Goal: Find specific page/section: Locate a particular part of the current website

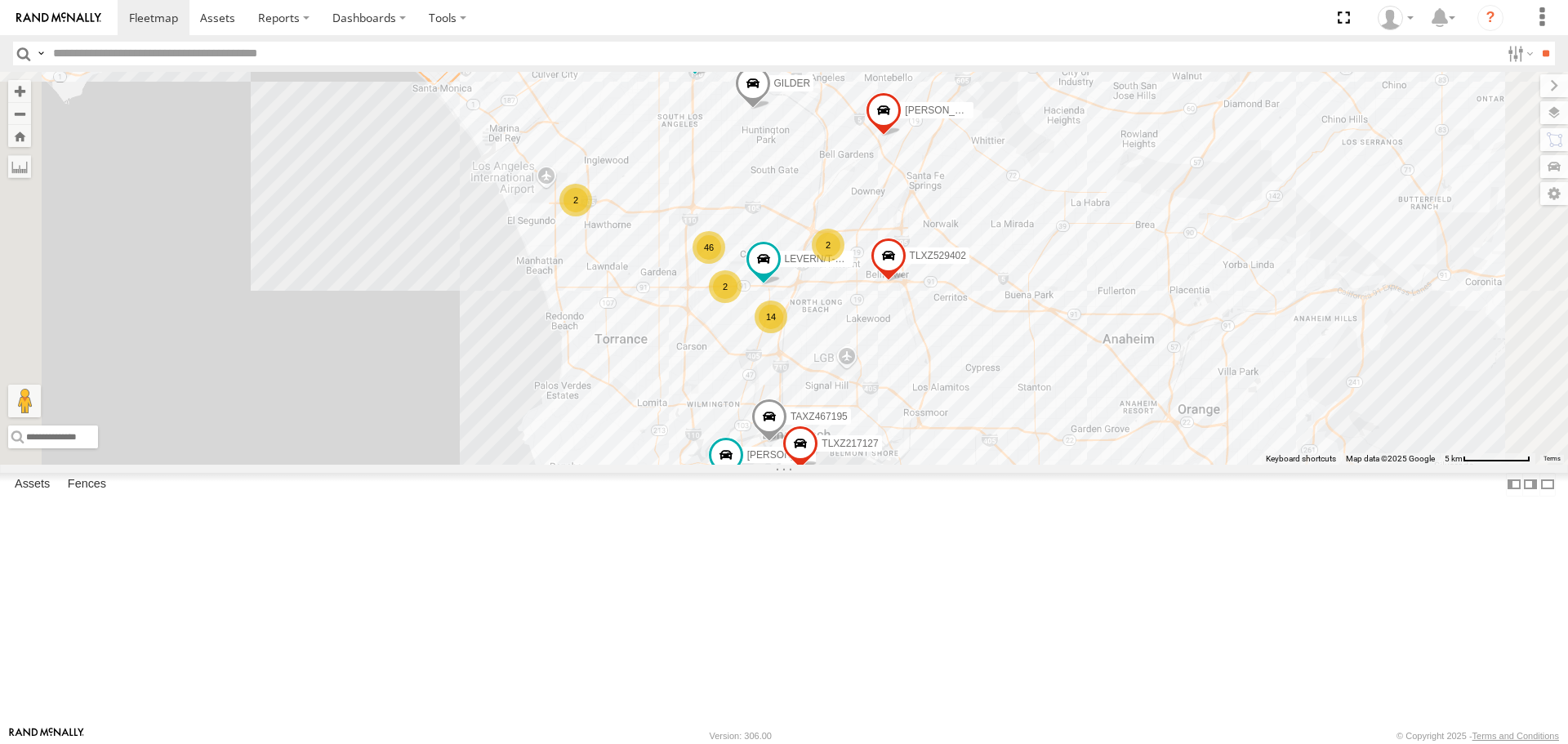
drag, startPoint x: 982, startPoint y: 376, endPoint x: 1044, endPoint y: 480, distance: 121.1
click at [1044, 464] on div "CARLOS JUSTIN/T-1628 TLXZ452049 834274/JOY TAXZ467190 46 14 LARS/T-1623 LEVERN/…" at bounding box center [784, 267] width 1568 height 392
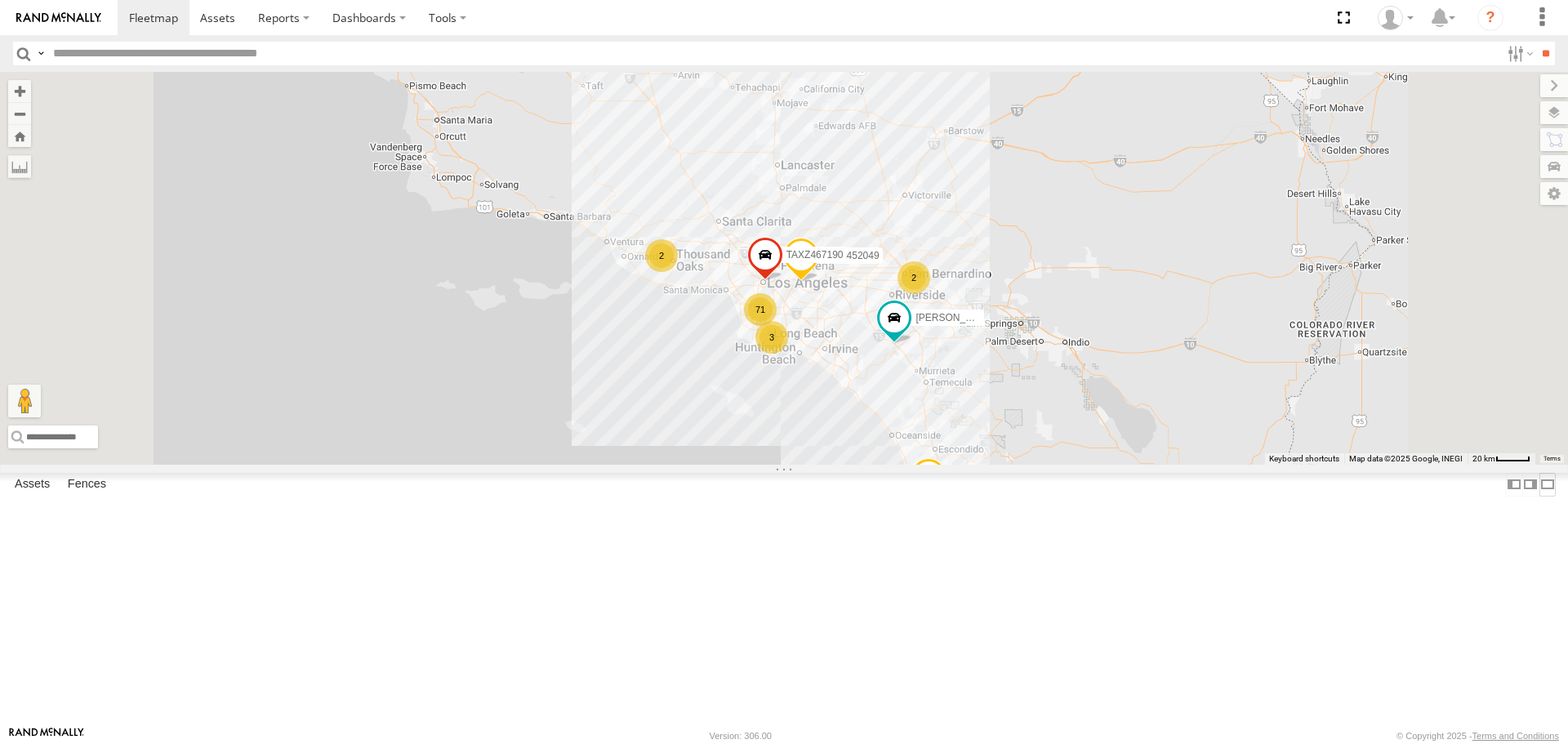
click at [1540, 497] on label at bounding box center [1547, 485] width 16 height 24
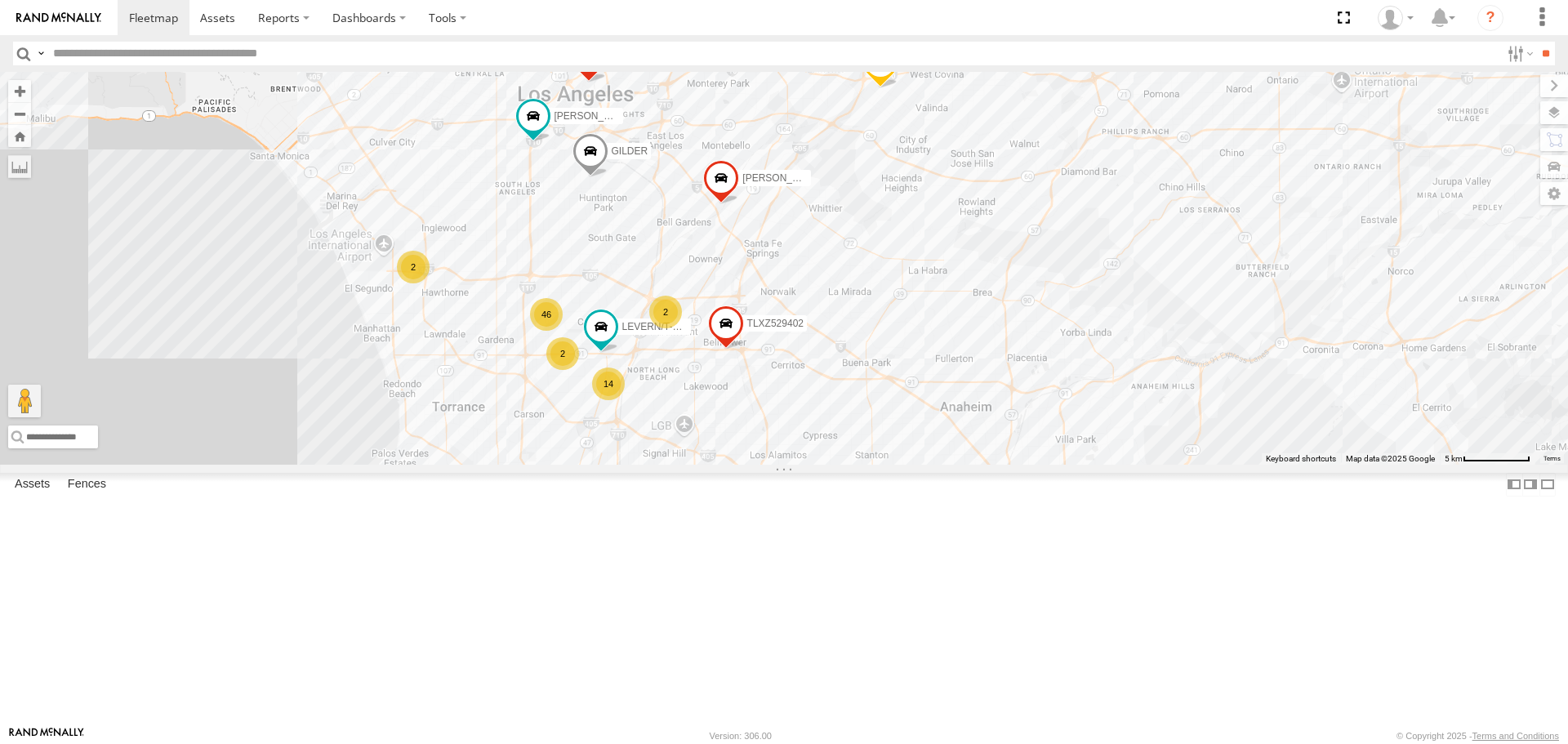
drag, startPoint x: 793, startPoint y: 509, endPoint x: 840, endPoint y: 466, distance: 63.7
click at [840, 464] on div "[PERSON_NAME]/T-1628 TLXZ452049 834274/JOY TAXZ467190 [PERSON_NAME]/T-1623 TAXZ…" at bounding box center [784, 267] width 1568 height 392
click at [425, 283] on div "2" at bounding box center [413, 267] width 33 height 33
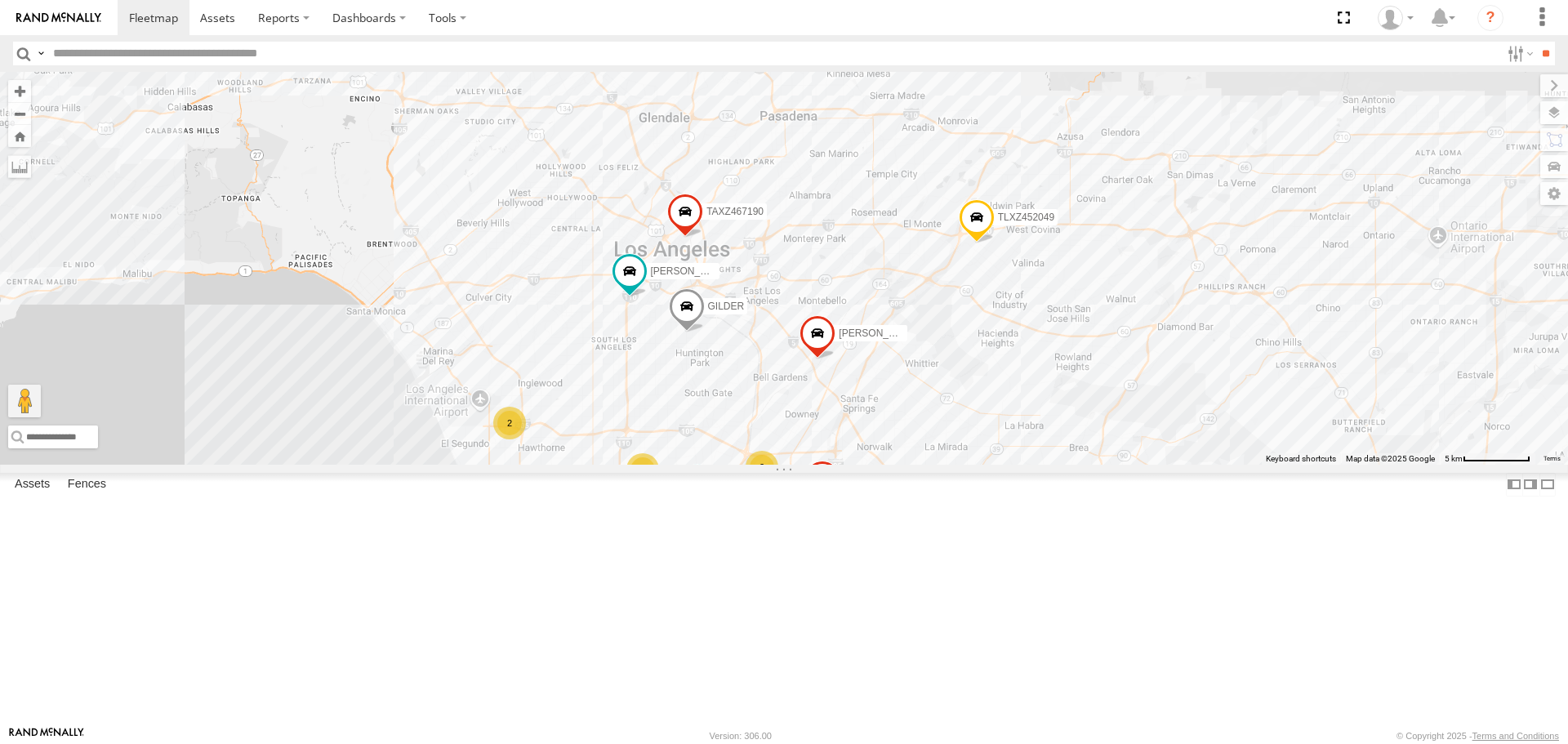
drag, startPoint x: 563, startPoint y: 443, endPoint x: 637, endPoint y: 594, distance: 168.2
click at [637, 464] on div "[PERSON_NAME]/T-1628 TLXZ452049 834274/JOY TAXZ467190 [PERSON_NAME]/T-1623 TAXZ…" at bounding box center [784, 267] width 1568 height 392
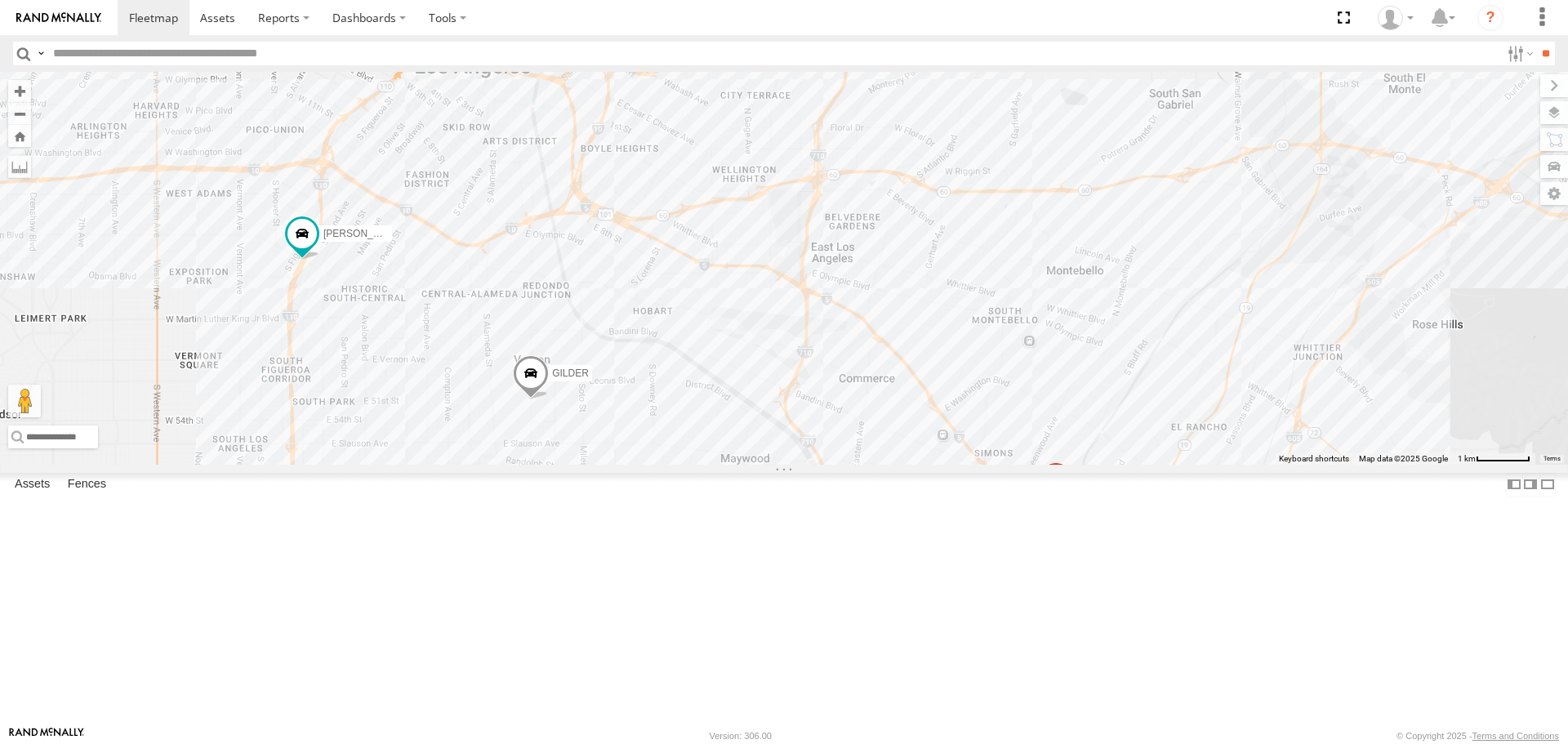
drag, startPoint x: 629, startPoint y: 472, endPoint x: 586, endPoint y: 384, distance: 97.9
click at [586, 384] on div "[PERSON_NAME]/T-1628 TLXZ452049 834274/JOY TAXZ467190 [PERSON_NAME]/T-1623 TAXZ…" at bounding box center [784, 267] width 1568 height 392
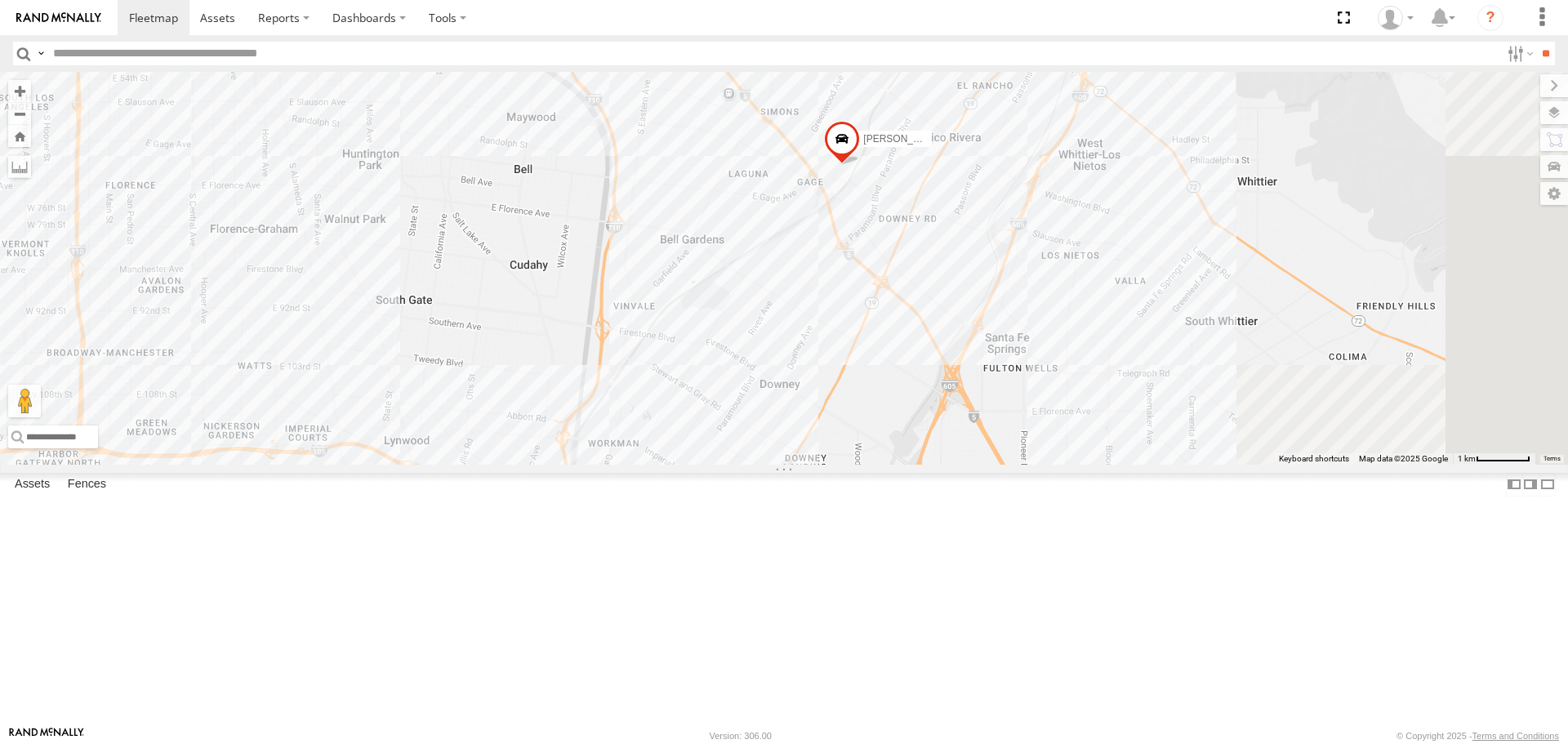
drag, startPoint x: 773, startPoint y: 493, endPoint x: 610, endPoint y: 257, distance: 286.8
click at [610, 257] on div "[PERSON_NAME]/T-1628 TLXZ452049 834274/JOY TAXZ467190 [PERSON_NAME]/T-1623 TAXZ…" at bounding box center [784, 267] width 1568 height 392
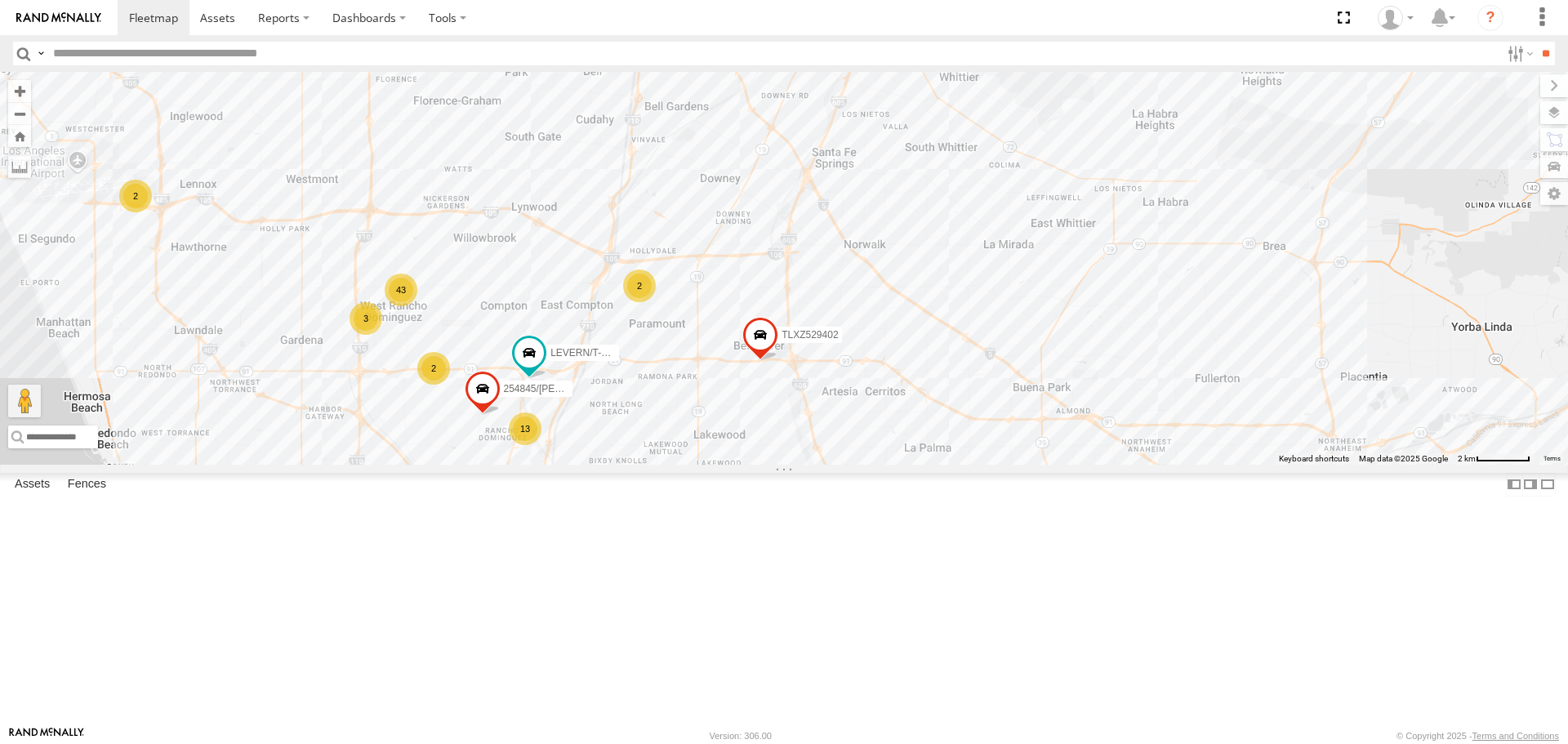
drag, startPoint x: 598, startPoint y: 565, endPoint x: 623, endPoint y: 468, distance: 100.2
click at [623, 464] on div "[PERSON_NAME]/T-1628 TLXZ452049 834274/JOY TAXZ467190 [PERSON_NAME]/T-1623 TAXZ…" at bounding box center [784, 267] width 1568 height 392
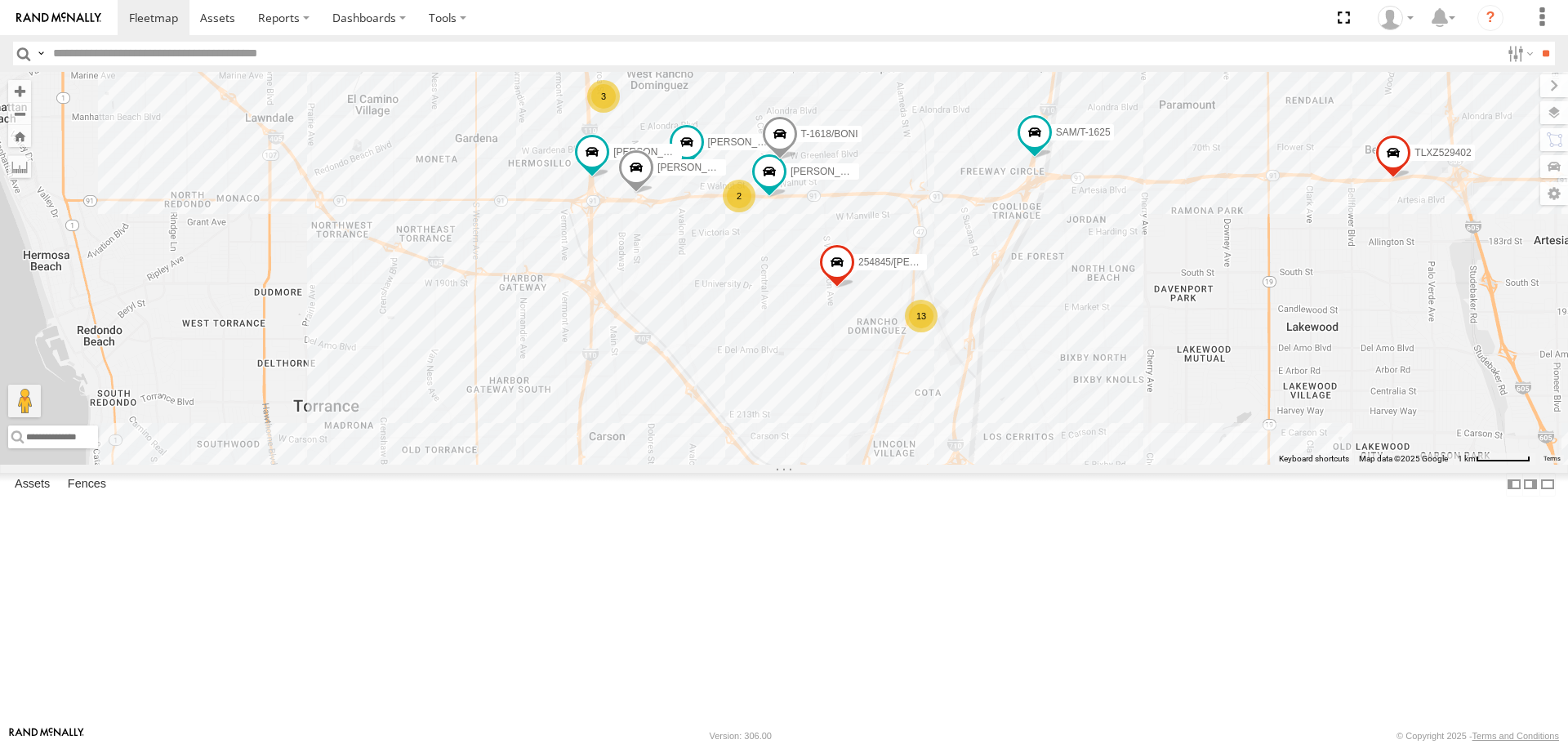
click at [932, 332] on div "13" at bounding box center [921, 316] width 33 height 33
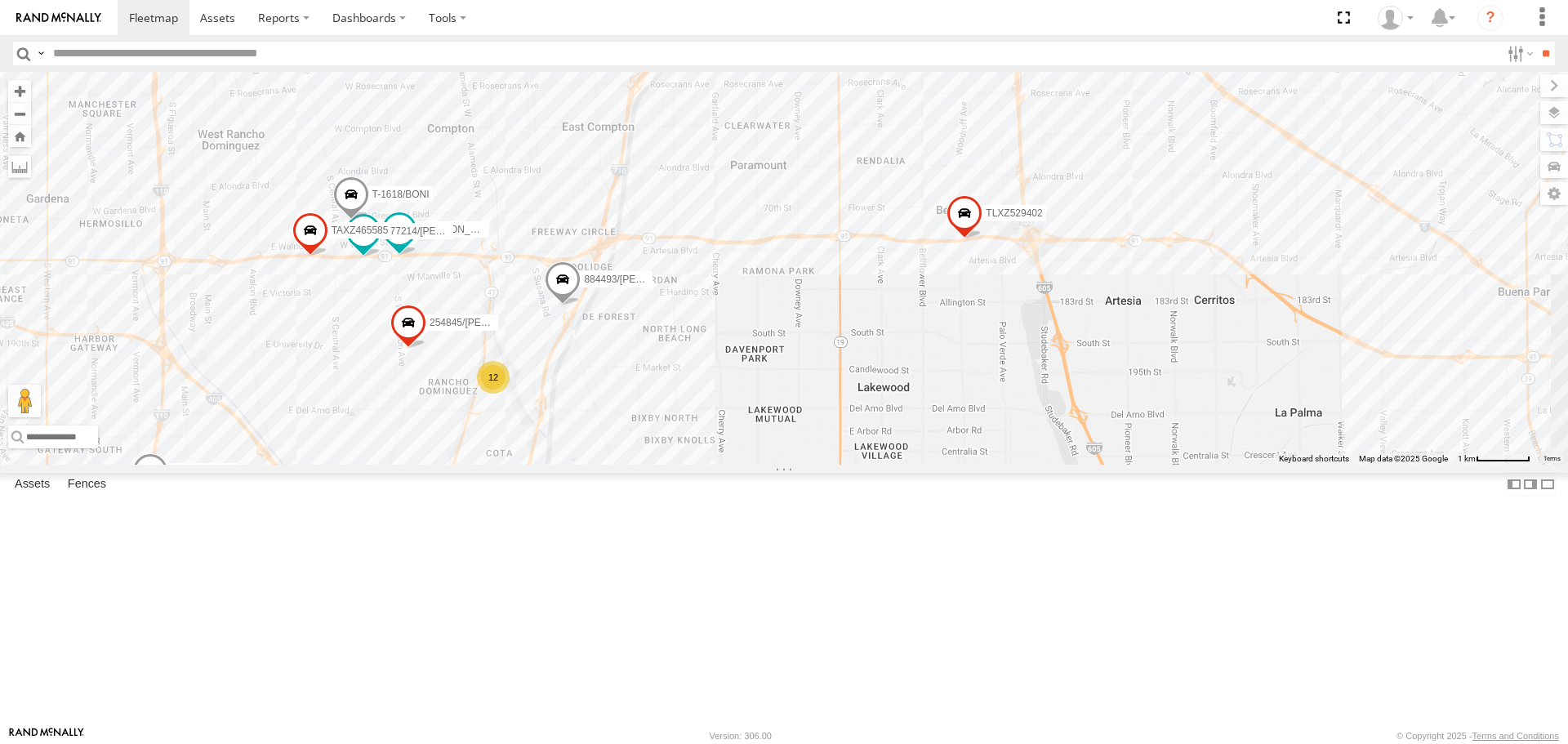
drag, startPoint x: 866, startPoint y: 437, endPoint x: 731, endPoint y: 595, distance: 207.8
click at [721, 464] on div "254845/[PERSON_NAME]/337202 884493/[PERSON_NAME] 377214/[PERSON_NAME] TAXZ46558…" at bounding box center [784, 267] width 1568 height 392
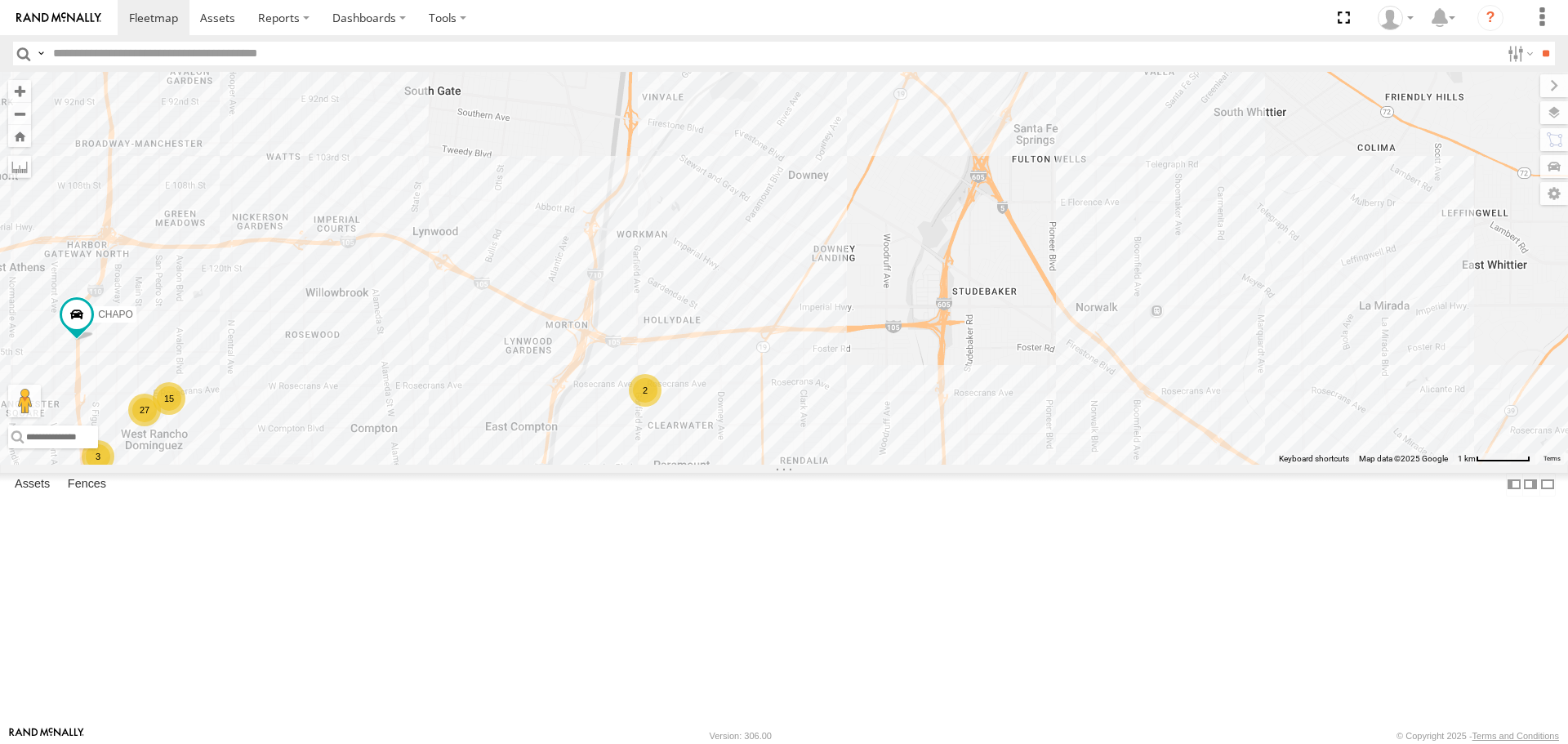
drag, startPoint x: 750, startPoint y: 679, endPoint x: 748, endPoint y: 690, distance: 11.2
click at [748, 464] on div "254845/[PERSON_NAME]/337202 884493/[PERSON_NAME] 377214/[PERSON_NAME] TAXZ46558…" at bounding box center [784, 267] width 1568 height 392
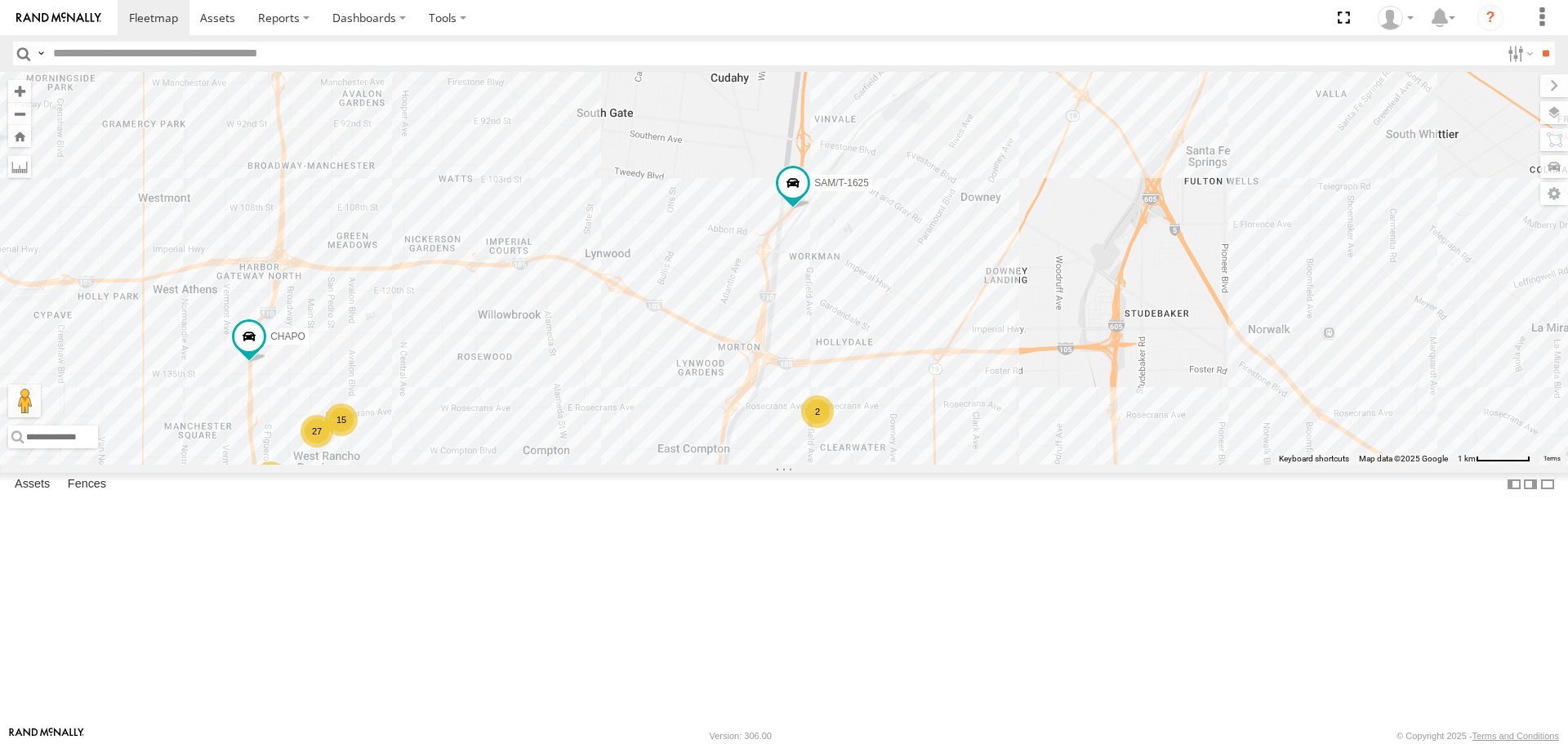
drag, startPoint x: 511, startPoint y: 594, endPoint x: 672, endPoint y: 620, distance: 163.1
click at [672, 464] on div "254845/[PERSON_NAME]/337202 884493/[PERSON_NAME] 377214/[PERSON_NAME] TAXZ46558…" at bounding box center [784, 267] width 1568 height 392
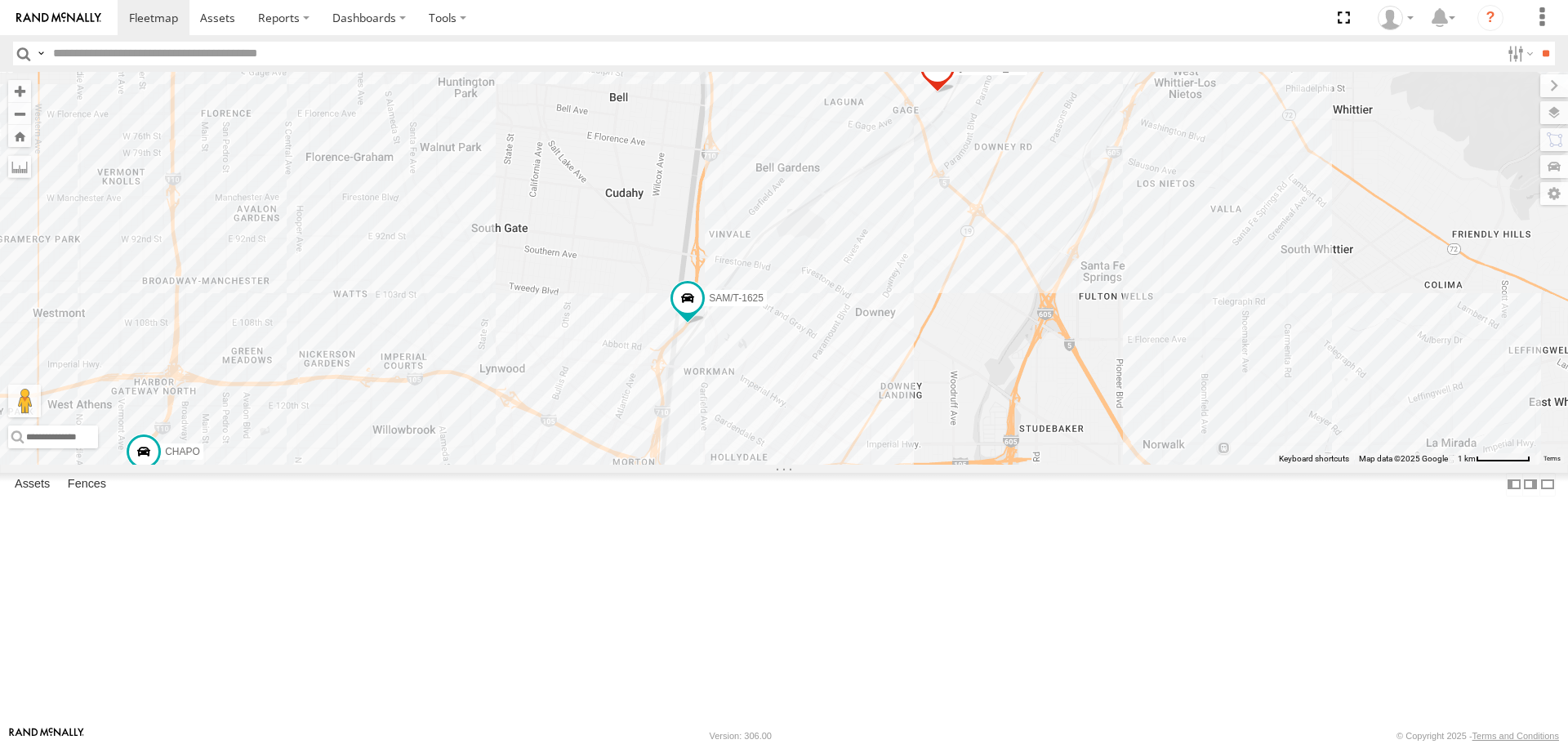
drag, startPoint x: 705, startPoint y: 580, endPoint x: 689, endPoint y: 611, distance: 34.9
click at [689, 464] on div "254845/[PERSON_NAME]/337202 884493/[PERSON_NAME] 377214/[PERSON_NAME] TAXZ46558…" at bounding box center [784, 267] width 1568 height 392
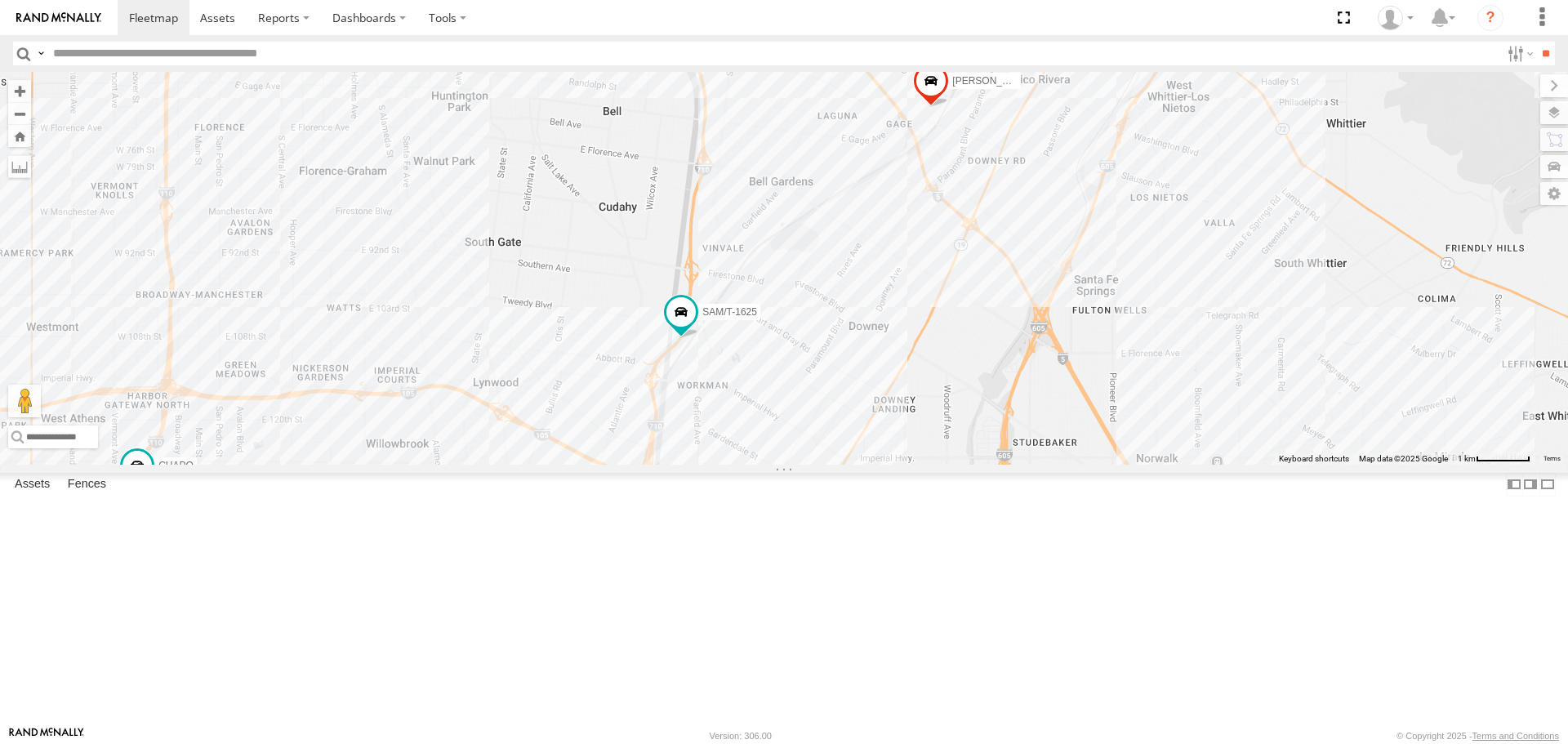
drag, startPoint x: 755, startPoint y: 517, endPoint x: 736, endPoint y: 515, distance: 19.1
click at [740, 464] on div "254845/[PERSON_NAME]/337202 884493/[PERSON_NAME] 377214/[PERSON_NAME] TAXZ46558…" at bounding box center [784, 267] width 1568 height 392
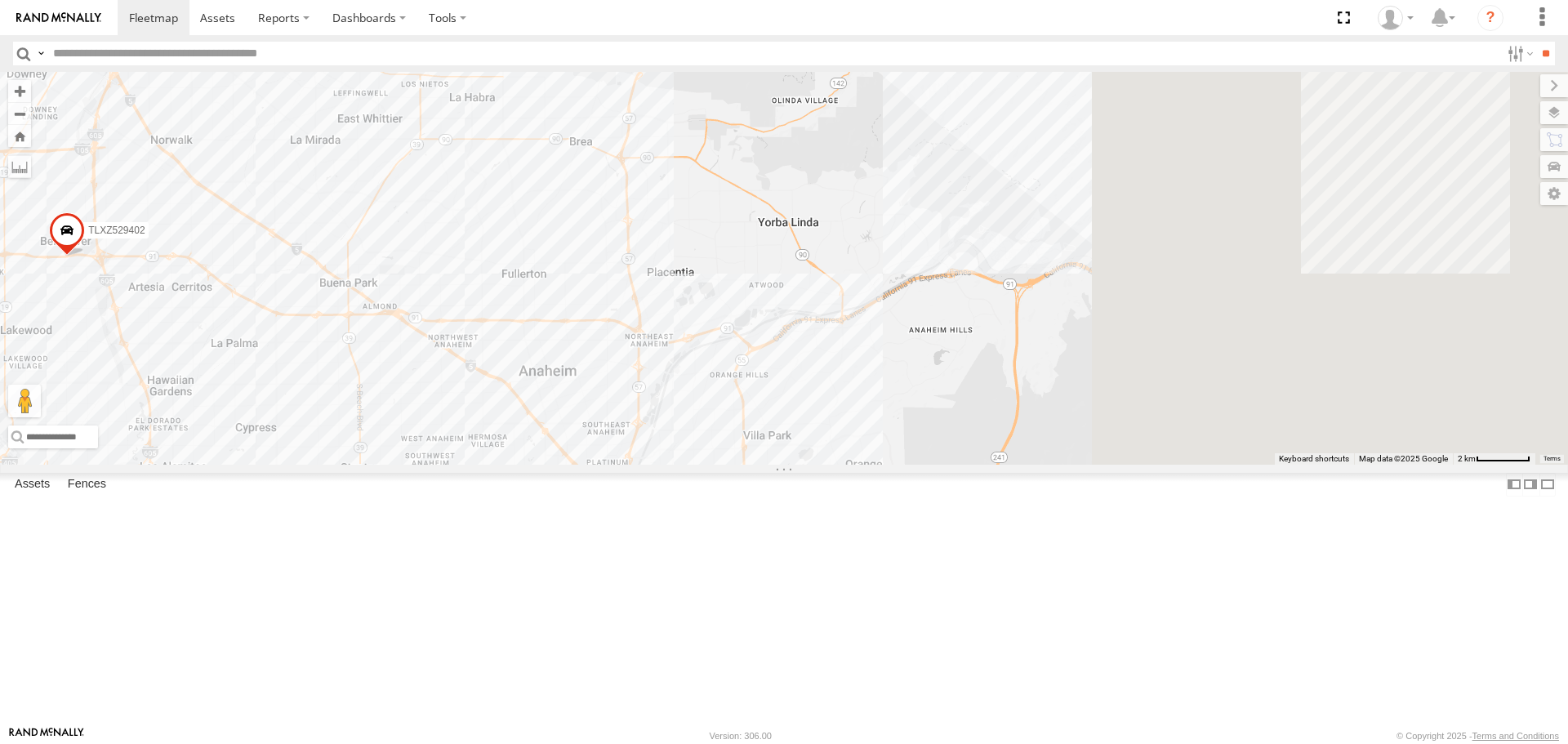
drag, startPoint x: 425, startPoint y: 99, endPoint x: 330, endPoint y: 54, distance: 105.1
click at [330, 54] on body at bounding box center [784, 372] width 1568 height 744
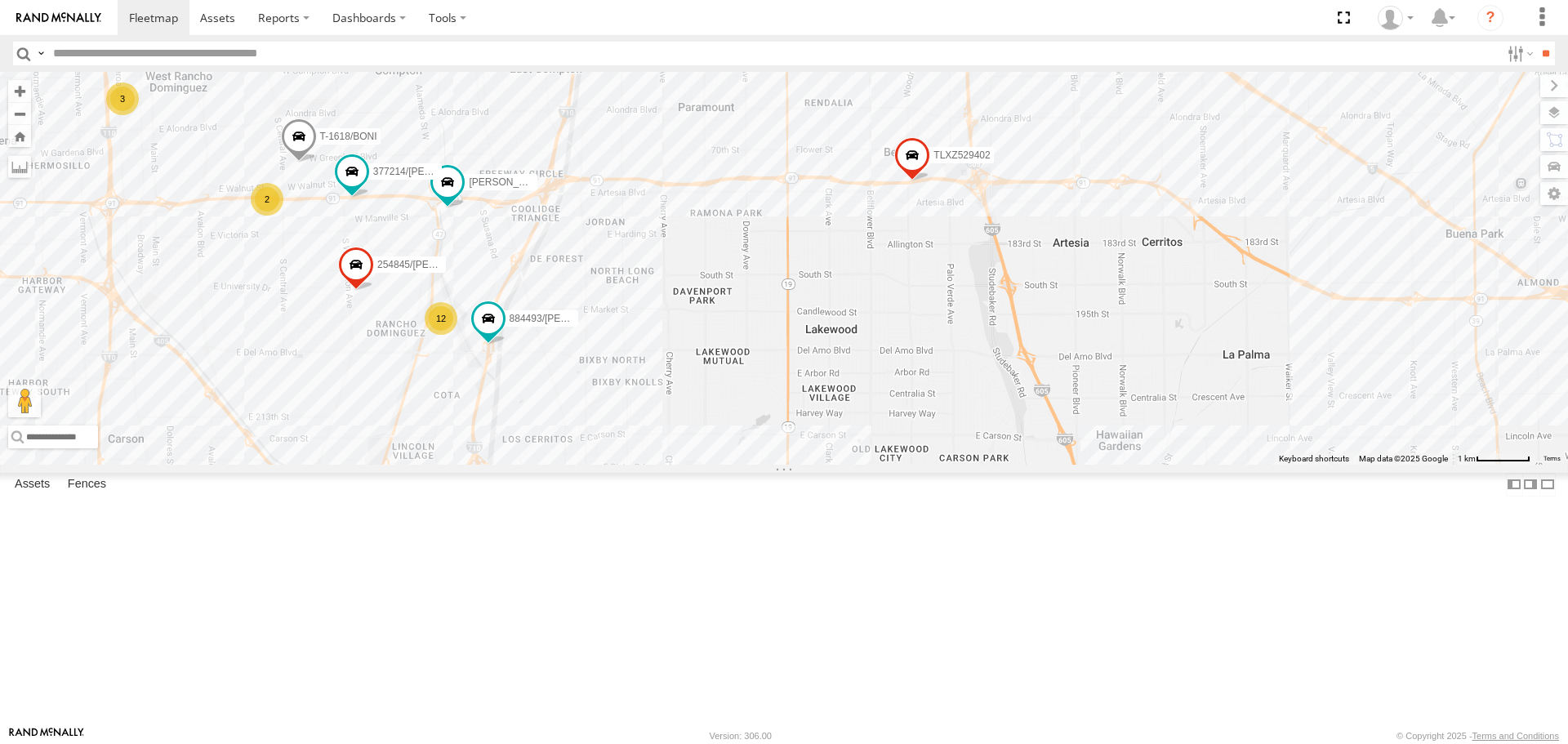
drag, startPoint x: 865, startPoint y: 456, endPoint x: 688, endPoint y: 453, distance: 177.0
click at [609, 457] on div "[PERSON_NAME] TAXZ467188 [PERSON_NAME]/T-1628 TLXZ452049 NILLS 834274/JOY TAXZ4…" at bounding box center [784, 267] width 1568 height 392
